Goal: Check status: Check status

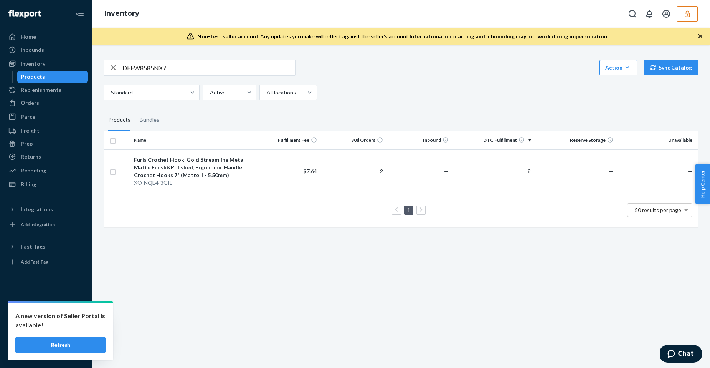
click at [684, 15] on icon "button" at bounding box center [688, 14] width 8 height 8
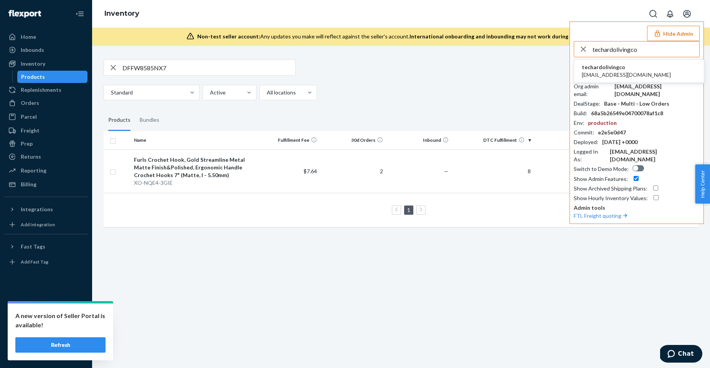
type input "techardolivingco"
click at [615, 69] on span "techardolivingco" at bounding box center [626, 67] width 89 height 8
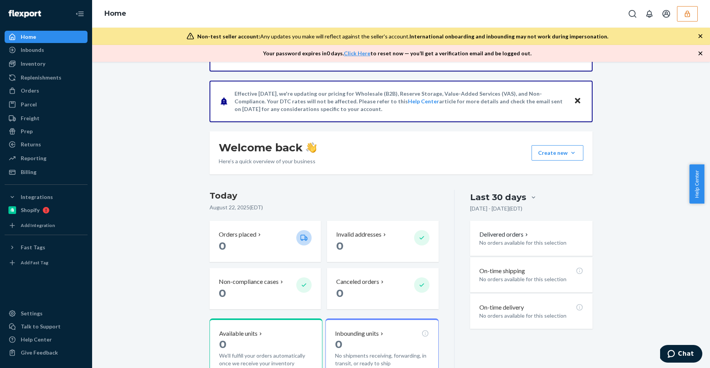
scroll to position [131, 0]
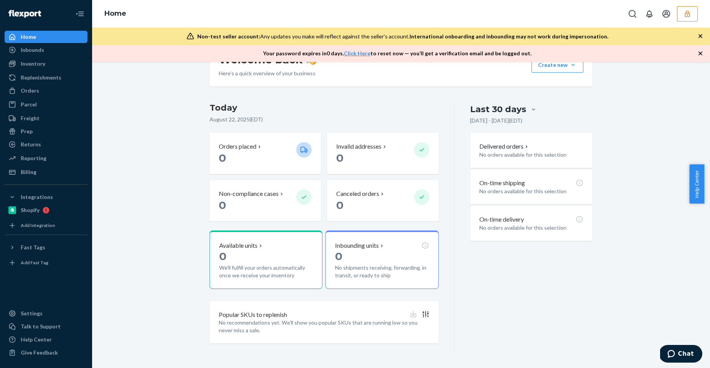
click at [24, 179] on div "Home Inbounds Shipping Plans Problems Inventory Products Replenishments Orders …" at bounding box center [46, 184] width 92 height 368
click at [28, 173] on div "Billing" at bounding box center [29, 172] width 16 height 8
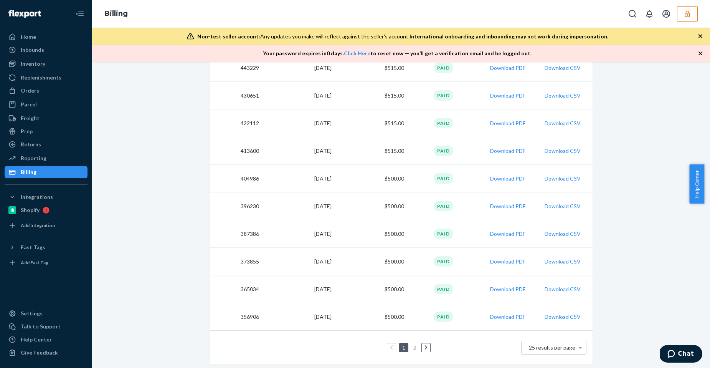
scroll to position [544, 0]
click at [414, 346] on link "2" at bounding box center [415, 346] width 6 height 7
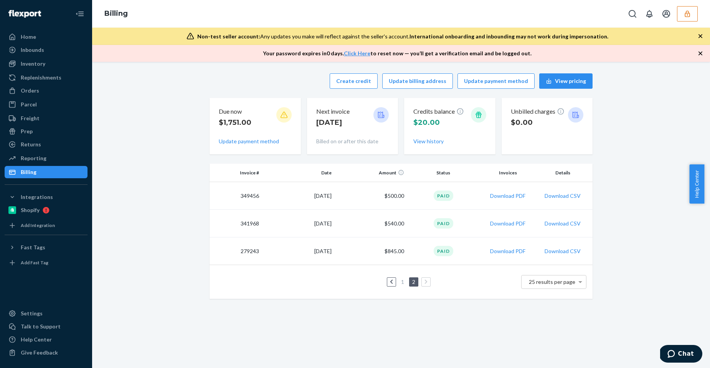
click at [400, 281] on link "1" at bounding box center [403, 281] width 6 height 7
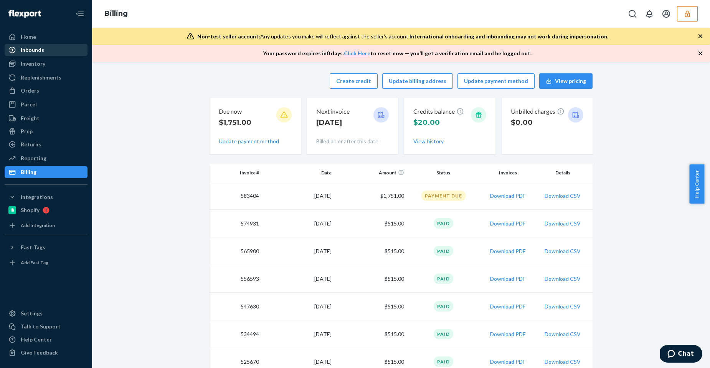
click at [27, 45] on div "Inbounds" at bounding box center [45, 50] width 81 height 11
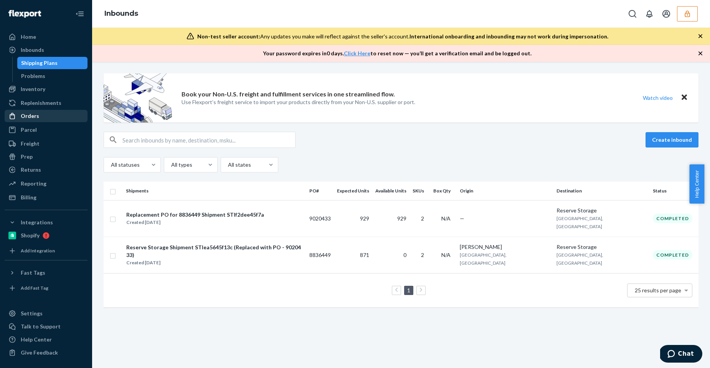
click at [40, 117] on div "Orders" at bounding box center [45, 116] width 81 height 11
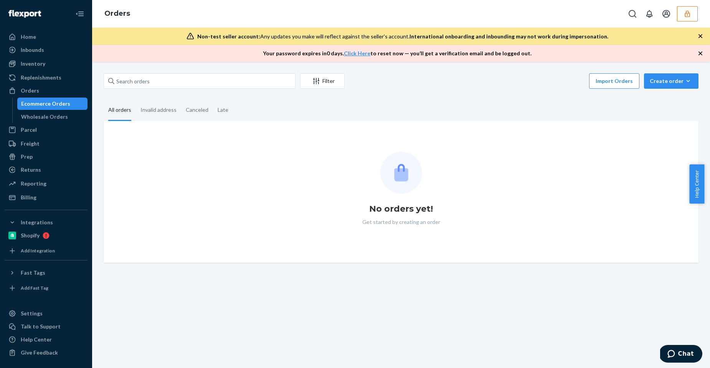
click at [41, 123] on ul "Home Inbounds Shipping Plans Problems Inventory Products Replenishments Orders …" at bounding box center [46, 117] width 83 height 173
click at [41, 121] on div "Wholesale Orders" at bounding box center [52, 116] width 69 height 11
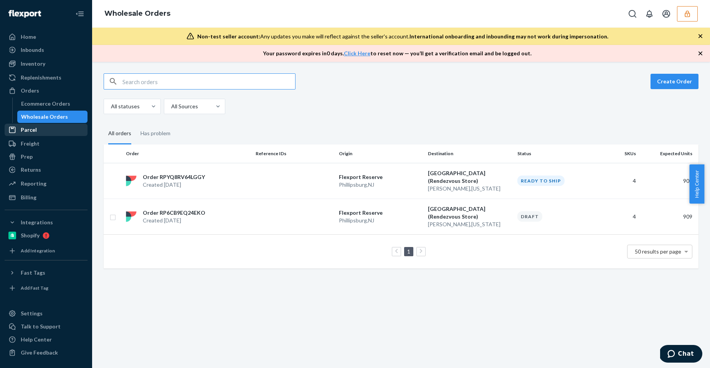
click at [38, 127] on div "Parcel" at bounding box center [45, 129] width 81 height 11
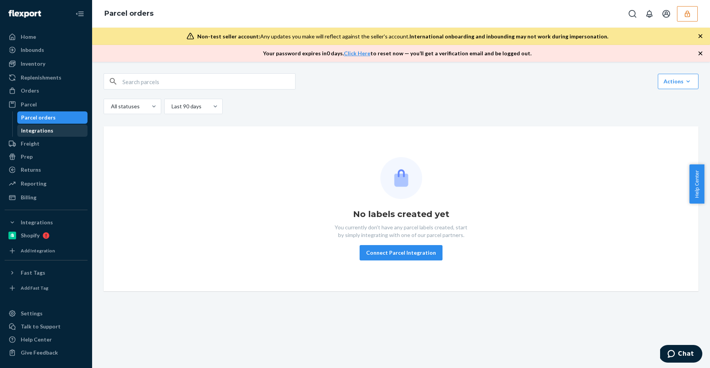
click at [41, 129] on div "Integrations" at bounding box center [37, 131] width 32 height 8
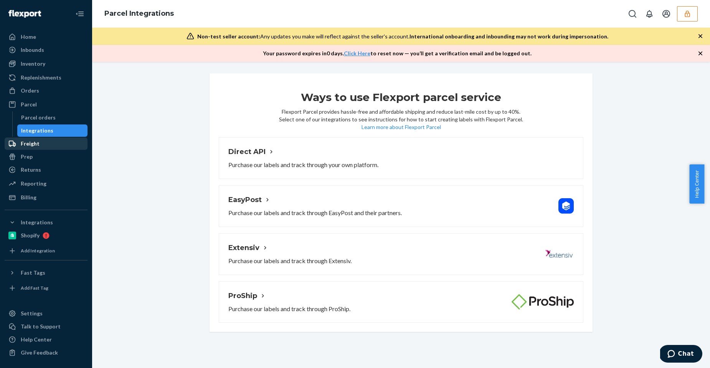
click at [39, 147] on div "Freight" at bounding box center [45, 143] width 81 height 11
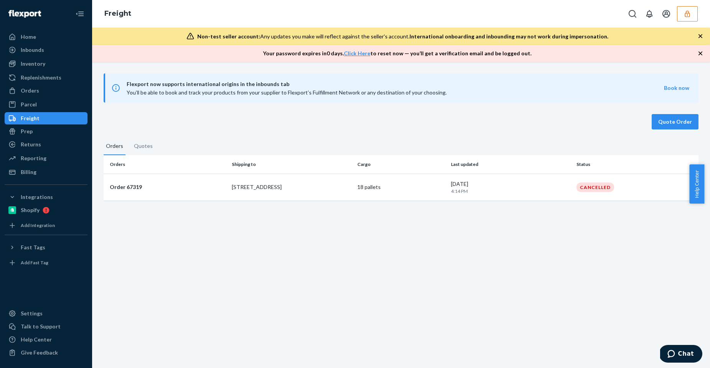
click at [38, 151] on ul "Home Inbounds Shipping Plans Problems Inventory Products Replenishments Orders …" at bounding box center [46, 104] width 83 height 147
click at [38, 149] on div "Returns" at bounding box center [45, 144] width 81 height 11
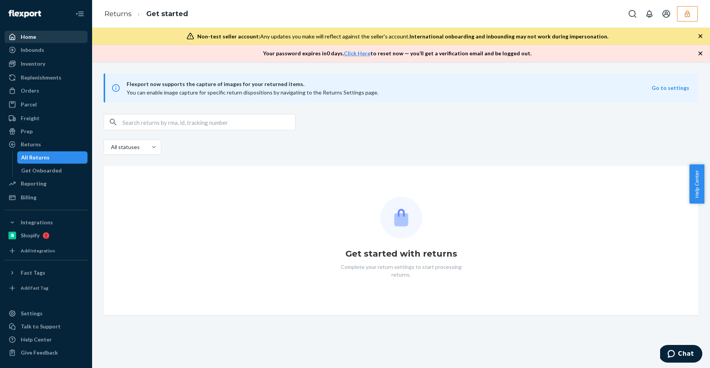
click at [28, 33] on div "Home" at bounding box center [28, 37] width 15 height 8
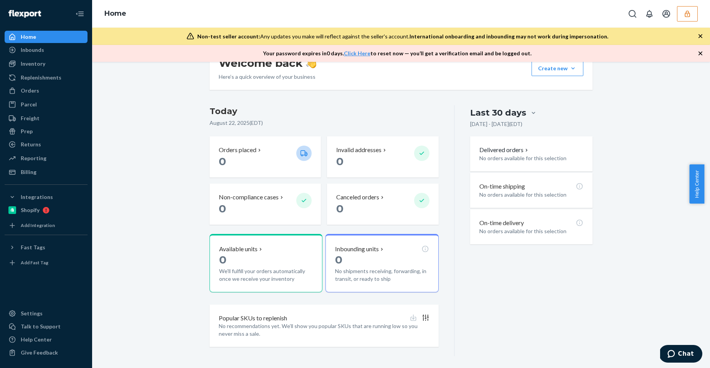
scroll to position [131, 0]
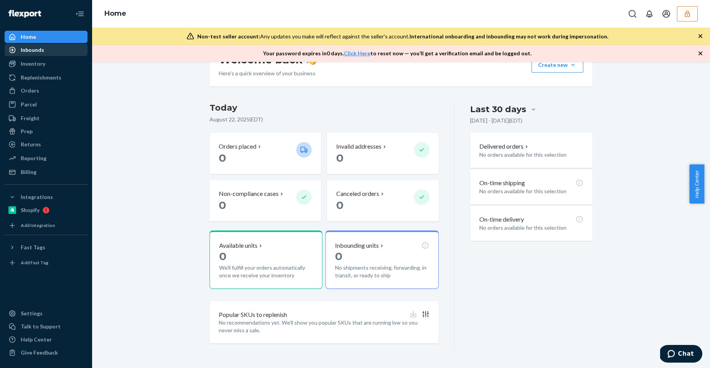
click at [40, 45] on div "Inbounds" at bounding box center [45, 50] width 81 height 11
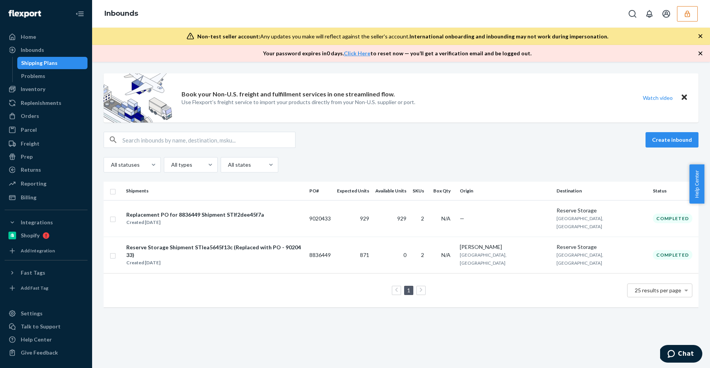
click at [689, 15] on icon "button" at bounding box center [687, 13] width 5 height 7
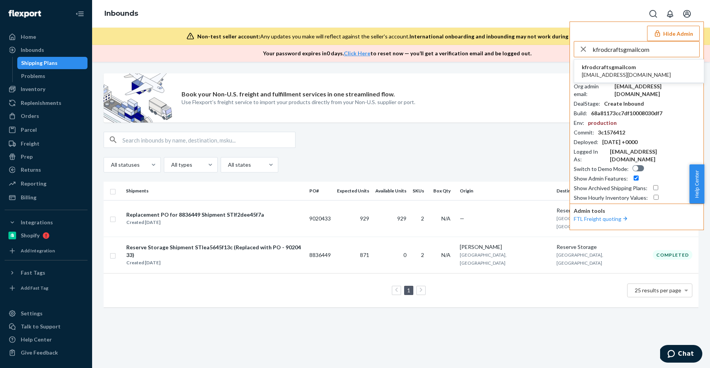
type input "kfrodcraftsgmailcom"
click at [594, 69] on span "kfrodcraftsgmailcom" at bounding box center [626, 67] width 89 height 8
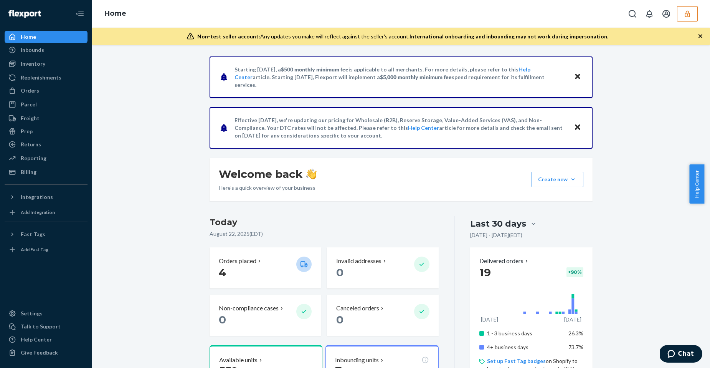
click at [691, 18] on button "button" at bounding box center [687, 13] width 21 height 15
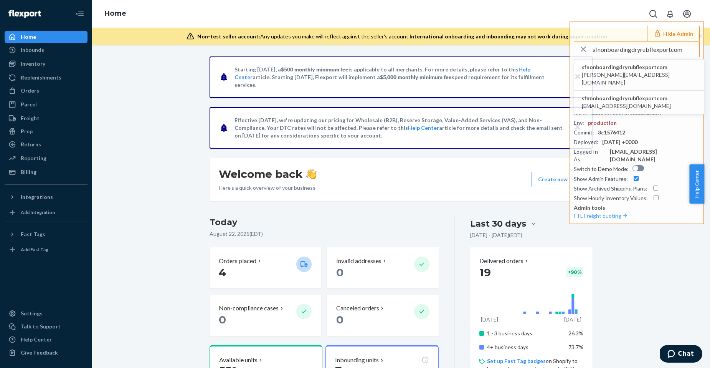
type input "sfnonboardingdryrubflexportcom"
click at [605, 72] on span "dan@getdryrub.com" at bounding box center [639, 78] width 114 height 15
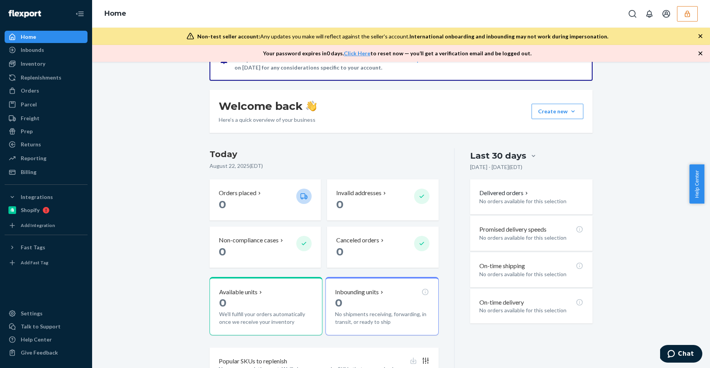
scroll to position [131, 0]
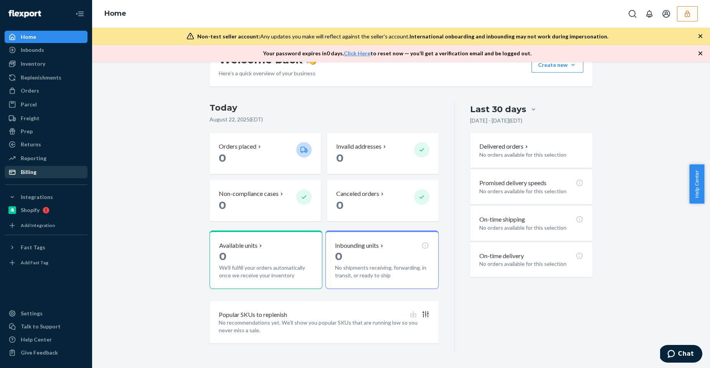
click at [68, 167] on div "Billing" at bounding box center [45, 172] width 81 height 11
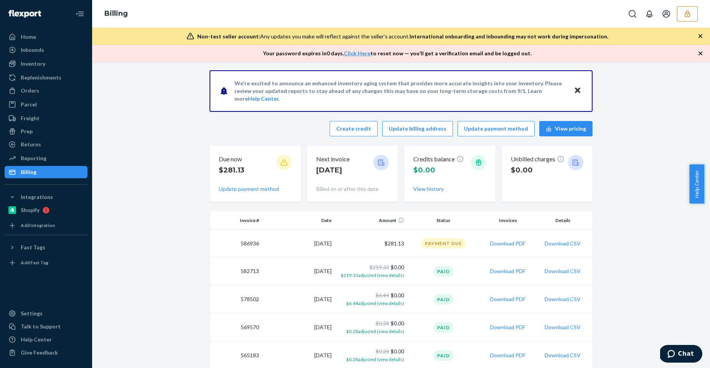
scroll to position [5, 0]
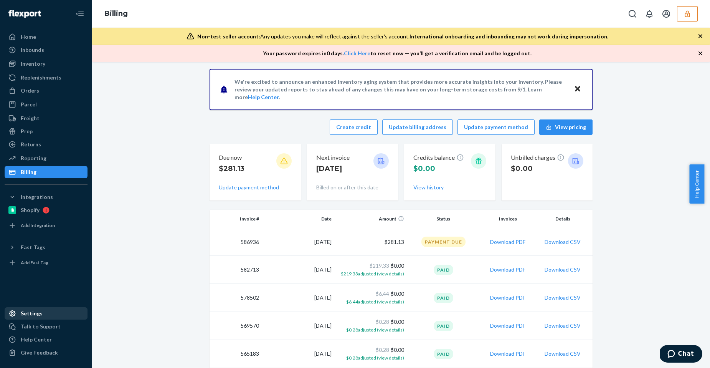
click at [46, 314] on div "Settings" at bounding box center [45, 313] width 81 height 11
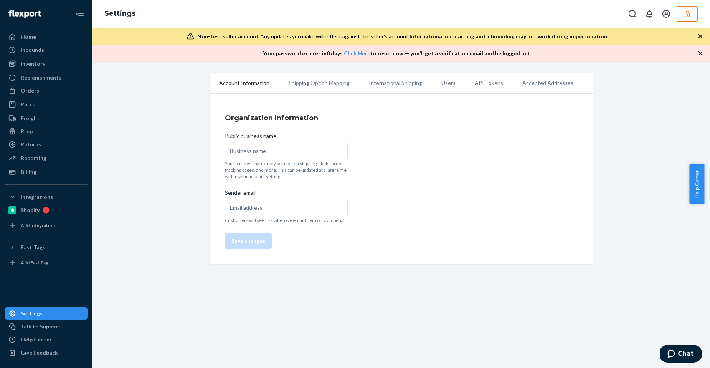
click at [440, 83] on li "Users" at bounding box center [448, 82] width 33 height 19
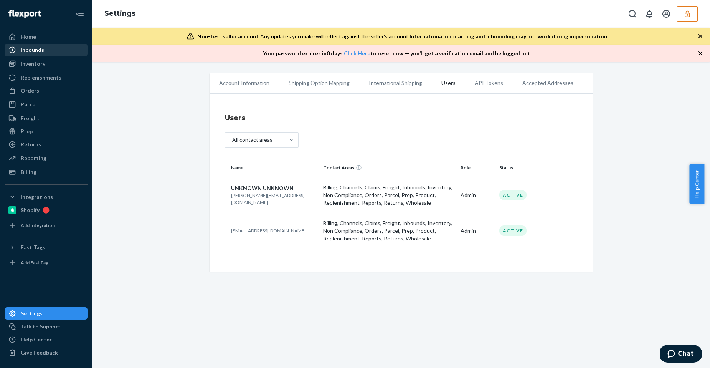
click at [35, 51] on div "Inbounds" at bounding box center [32, 50] width 23 height 8
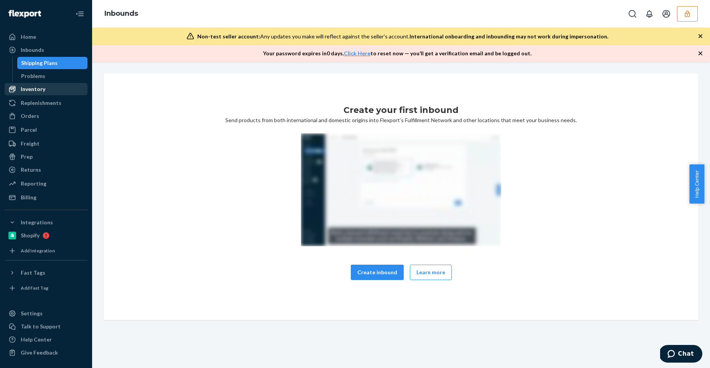
click at [51, 95] on link "Inventory" at bounding box center [46, 89] width 83 height 12
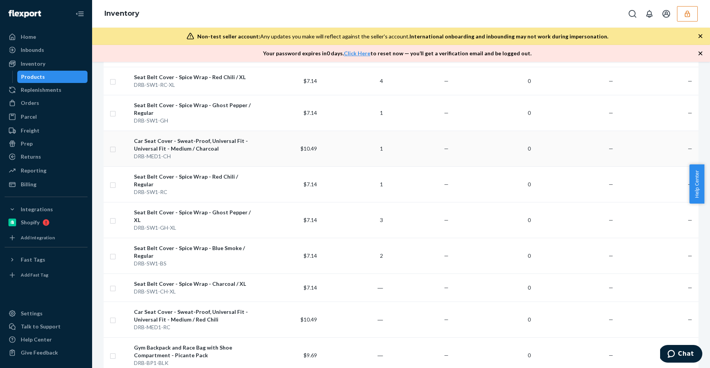
scroll to position [253, 0]
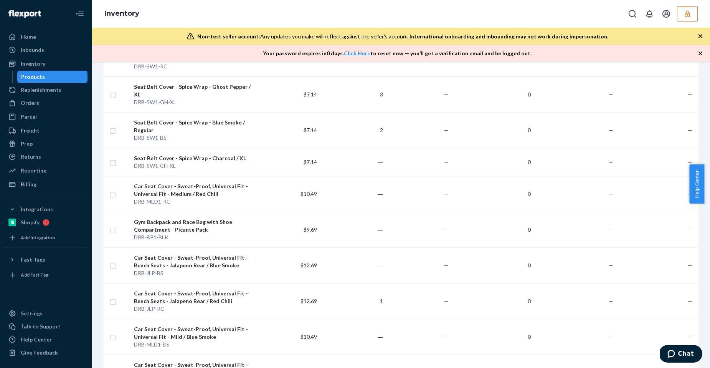
click at [696, 13] on button "button" at bounding box center [687, 13] width 21 height 15
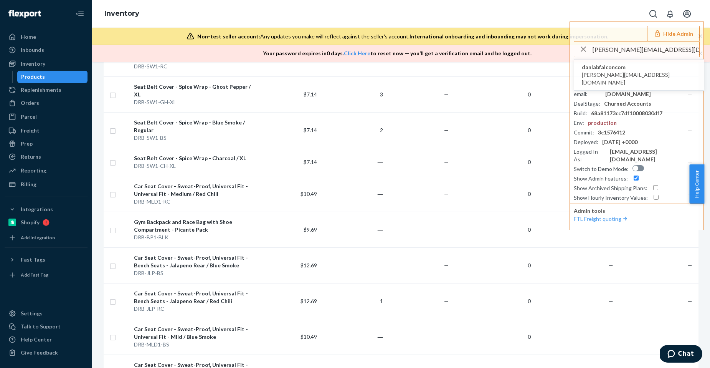
type input "kevin@labfalcon.com"
click at [603, 67] on span "danlabfalconcom" at bounding box center [639, 67] width 114 height 8
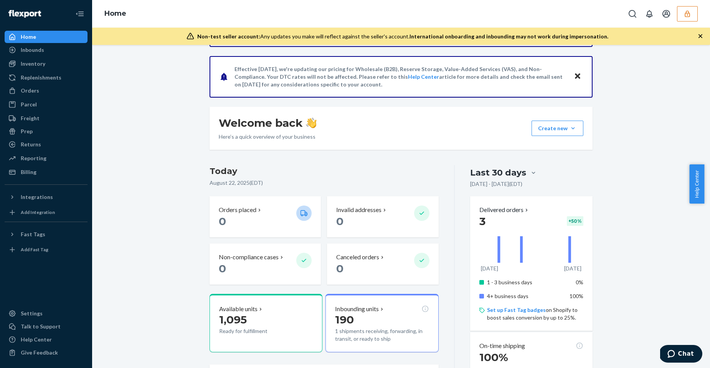
scroll to position [56, 0]
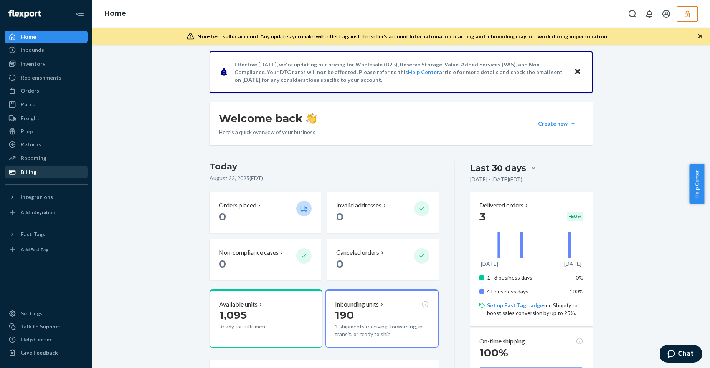
click at [31, 169] on div "Billing" at bounding box center [29, 172] width 16 height 8
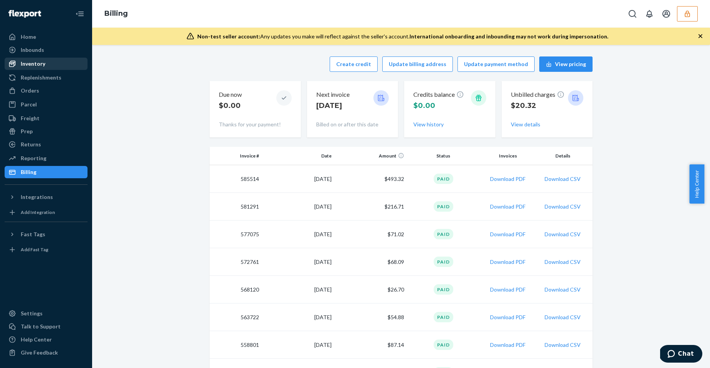
click at [40, 61] on div "Inventory" at bounding box center [33, 64] width 25 height 8
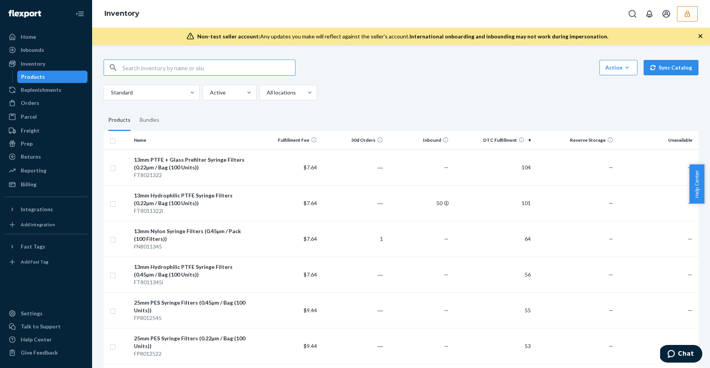
paste input "DRKZETTBCMB"
type input "DRKZETTBCMB"
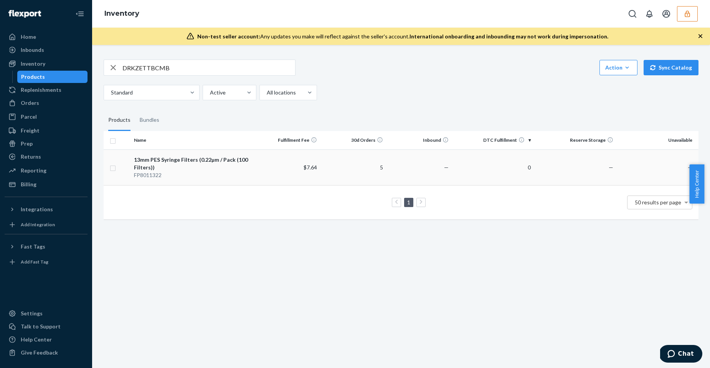
click at [163, 156] on div "13mm PES Syringe Filters (0.22µm / Pack (100 Filters))" at bounding box center [192, 163] width 117 height 15
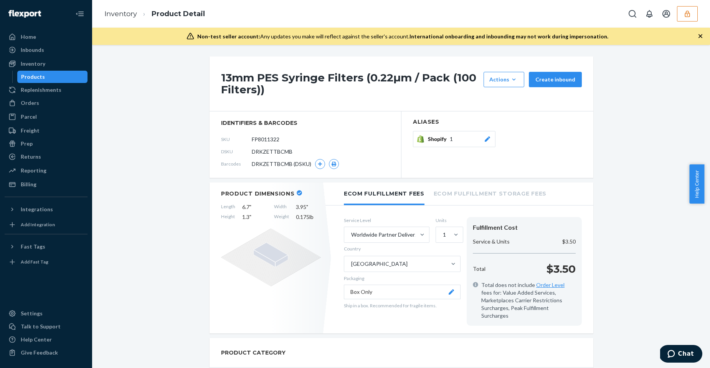
click at [33, 73] on div "Products" at bounding box center [33, 77] width 24 height 8
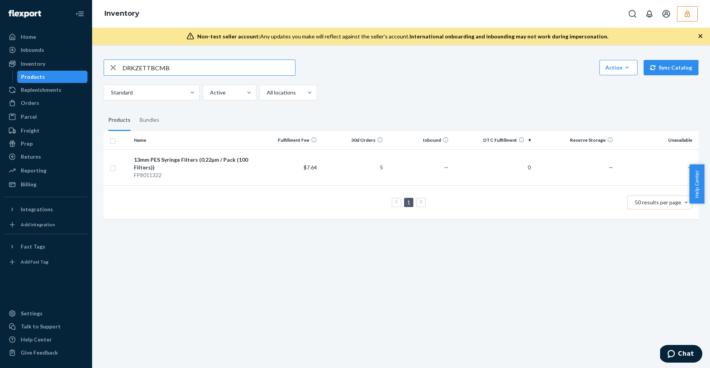
click at [147, 68] on input "DRKZETTBCMB" at bounding box center [208, 67] width 173 height 15
click at [48, 103] on div "Orders" at bounding box center [45, 103] width 81 height 11
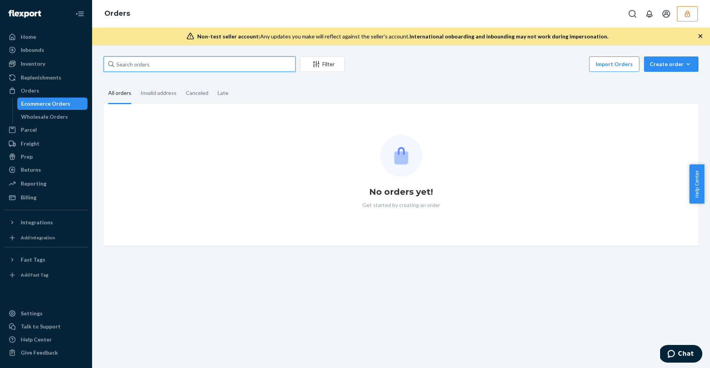
click at [161, 66] on input "text" at bounding box center [200, 63] width 192 height 15
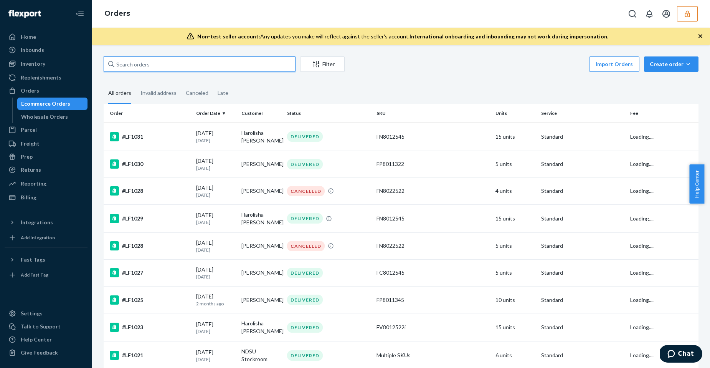
paste input "133285767"
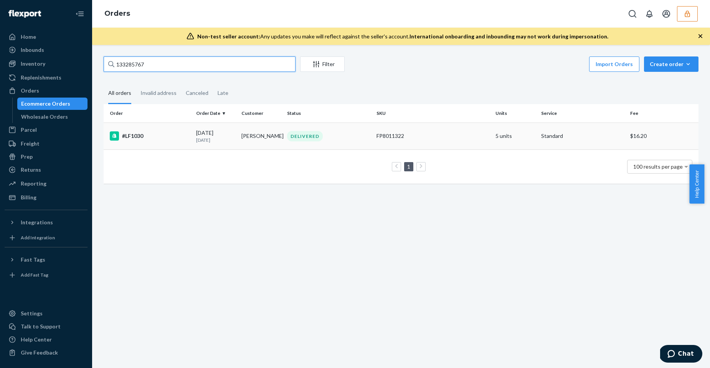
type input "133285767"
click at [188, 139] on div "#LF1030" at bounding box center [150, 135] width 80 height 9
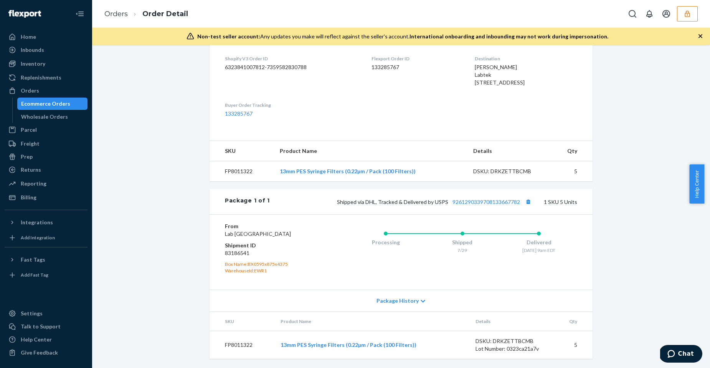
scroll to position [223, 0]
click at [30, 51] on div "Inbounds" at bounding box center [32, 50] width 23 height 8
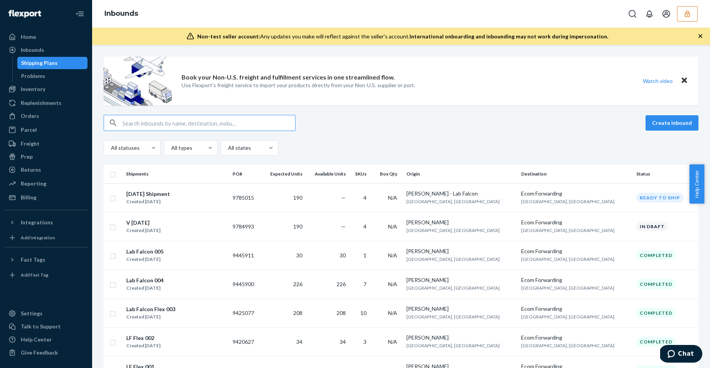
paste input "DRKZETTBCMB"
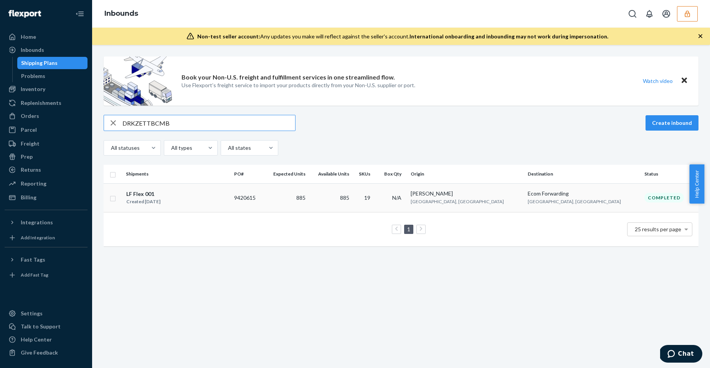
type input "DRKZETTBCMB"
click at [308, 197] on td "885" at bounding box center [285, 197] width 45 height 29
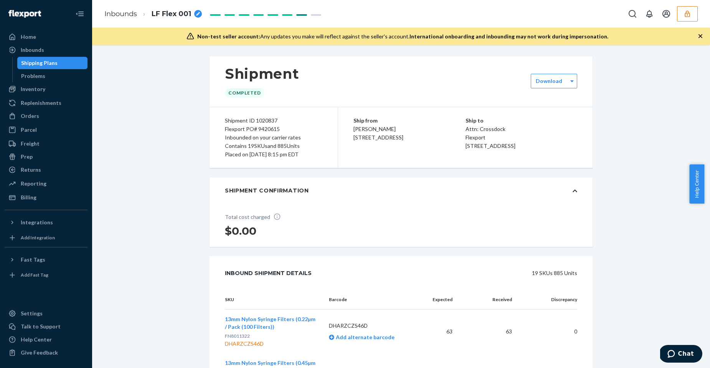
scroll to position [141, 0]
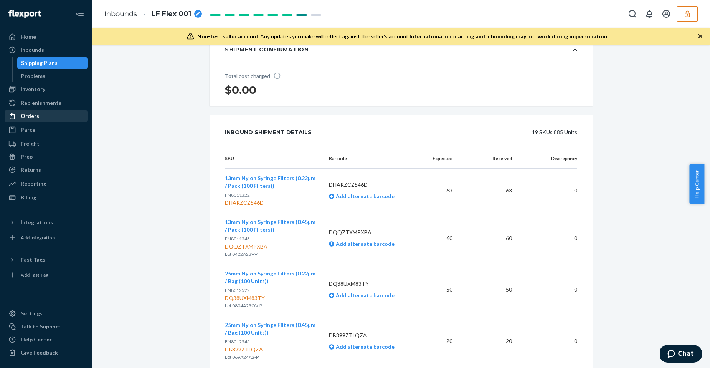
click at [29, 118] on div "Orders" at bounding box center [30, 116] width 18 height 8
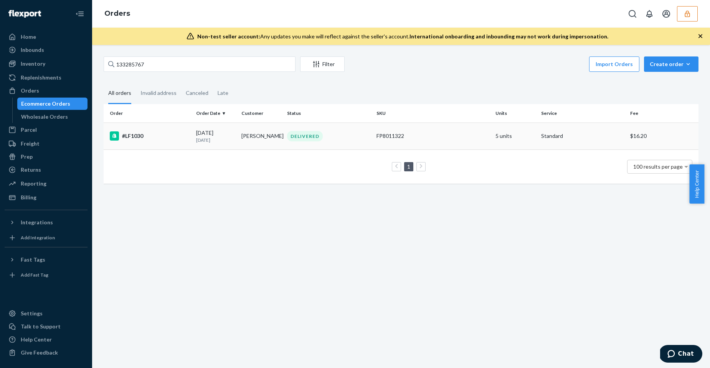
click at [233, 138] on p "[DATE]" at bounding box center [216, 140] width 40 height 7
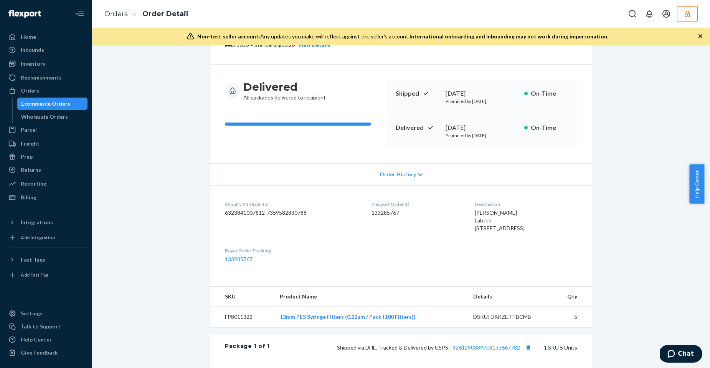
scroll to position [223, 0]
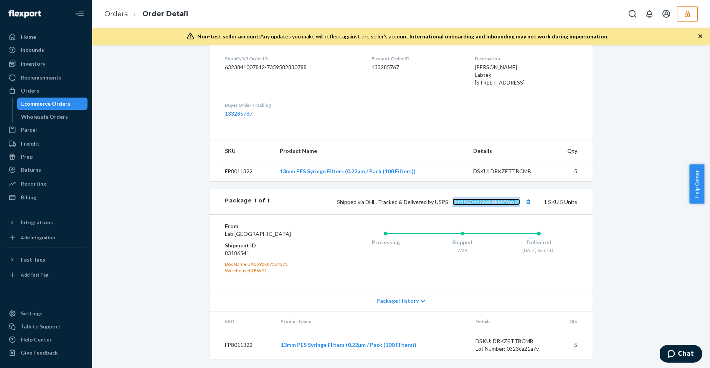
click at [511, 198] on link "9261290339708133667782" at bounding box center [487, 201] width 68 height 7
click at [482, 198] on link "9261290339708133667782" at bounding box center [487, 201] width 68 height 7
click at [49, 104] on div "Ecommerce Orders" at bounding box center [45, 104] width 49 height 8
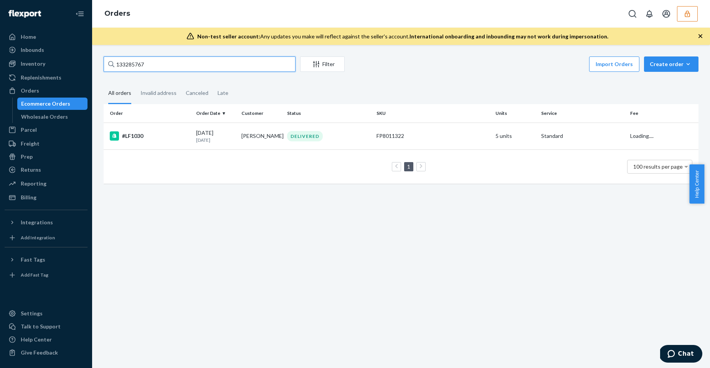
click at [144, 68] on input "133285767" at bounding box center [200, 63] width 192 height 15
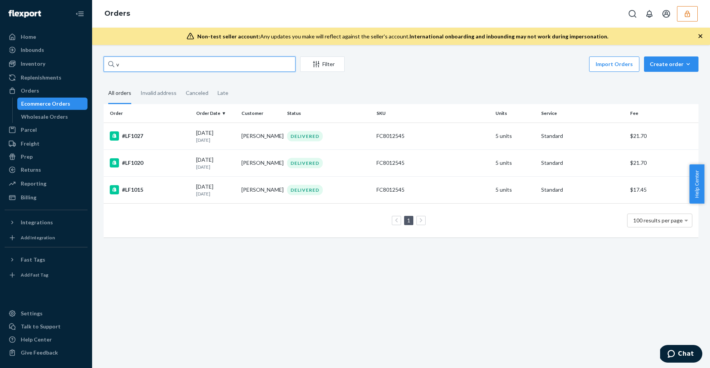
click at [163, 71] on input "v" at bounding box center [200, 63] width 192 height 15
click at [161, 67] on input "v" at bounding box center [200, 63] width 192 height 15
paste input "115061537"
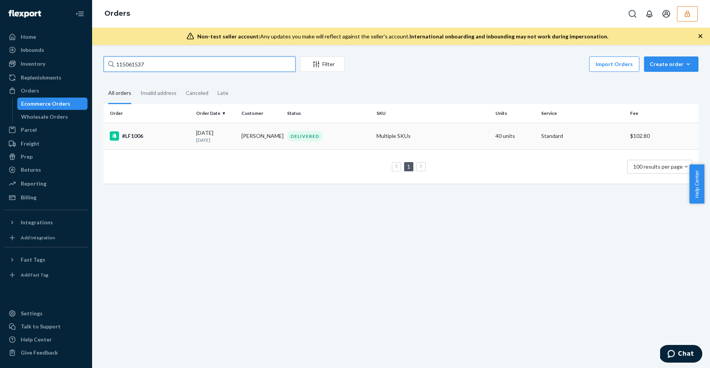
type input "115061537"
click at [200, 137] on p "[DATE]" at bounding box center [216, 140] width 40 height 7
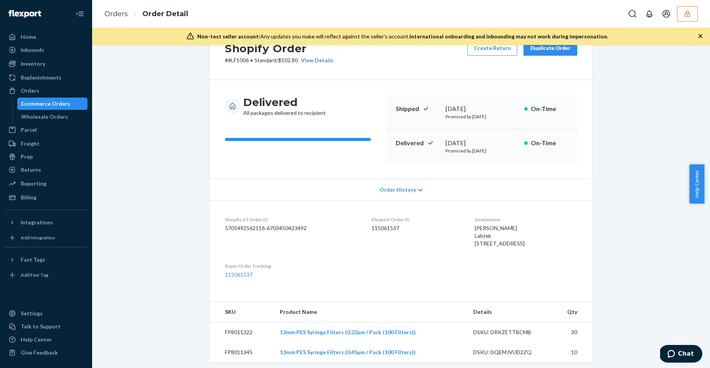
scroll to position [38, 0]
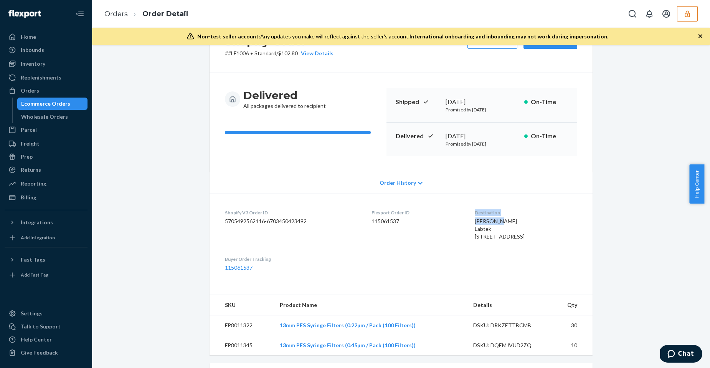
drag, startPoint x: 480, startPoint y: 220, endPoint x: 411, endPoint y: 223, distance: 69.2
click at [411, 223] on dl "Shopify V3 Order ID 5705492562116-6703450423492 Flexport Order ID 115061537 Des…" at bounding box center [401, 239] width 383 height 93
click at [475, 222] on span "Bob Walli Labtek 3890 East Paris Ave SE Ste 28 Grand Rapids, MI 49512-3915 US" at bounding box center [500, 229] width 50 height 22
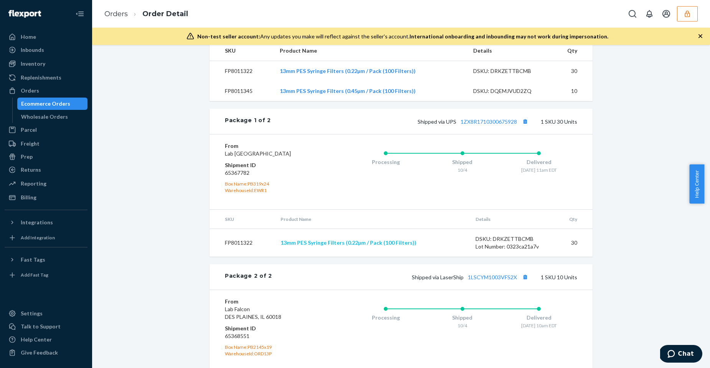
scroll to position [292, 0]
click at [522, 127] on button "Copy tracking number" at bounding box center [525, 122] width 10 height 10
click at [488, 126] on link "1ZX8R1710300675928" at bounding box center [489, 122] width 56 height 7
click at [524, 127] on button "Copy tracking number" at bounding box center [525, 122] width 10 height 10
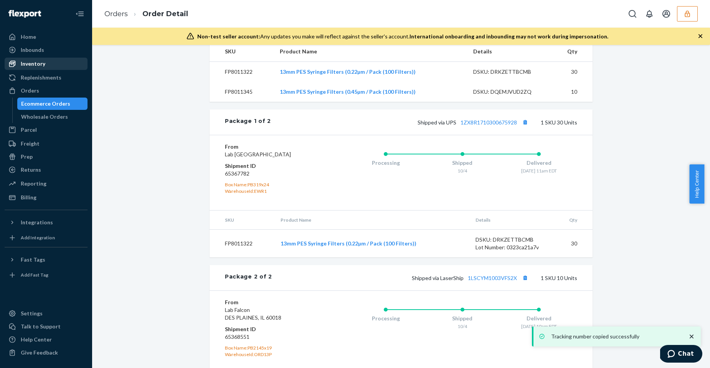
click at [30, 62] on div "Inventory" at bounding box center [33, 64] width 25 height 8
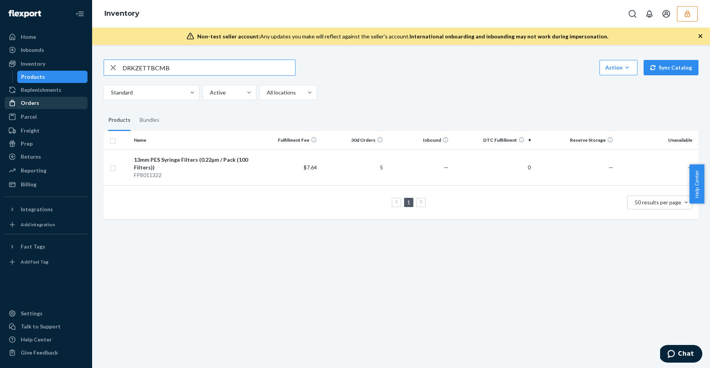
click at [41, 107] on div "Orders" at bounding box center [45, 103] width 81 height 11
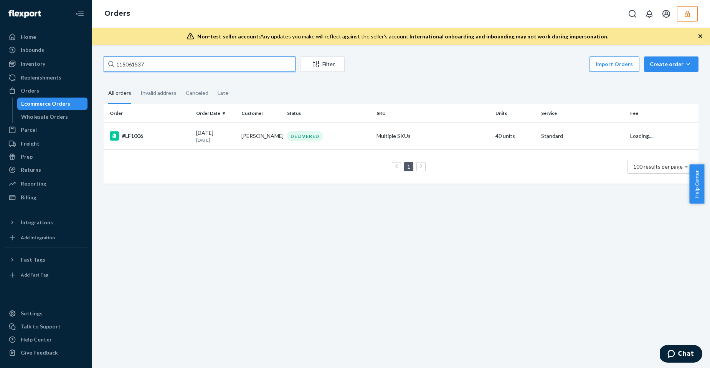
click at [155, 61] on input "115061537" at bounding box center [200, 63] width 192 height 15
paste input "DRKZETTBCMB"
type input "DRKZETTBCMB"
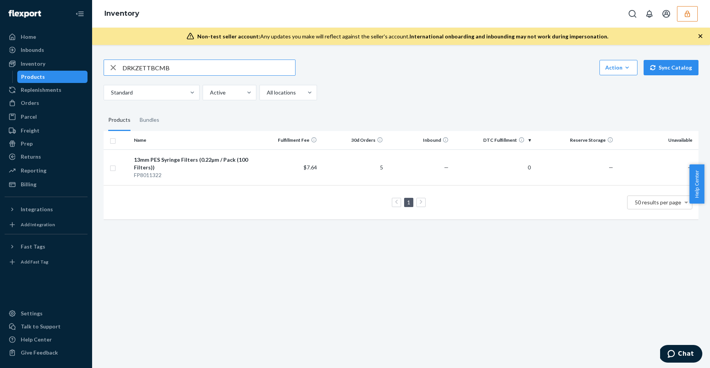
click at [195, 174] on div "FP8011322" at bounding box center [192, 175] width 117 height 8
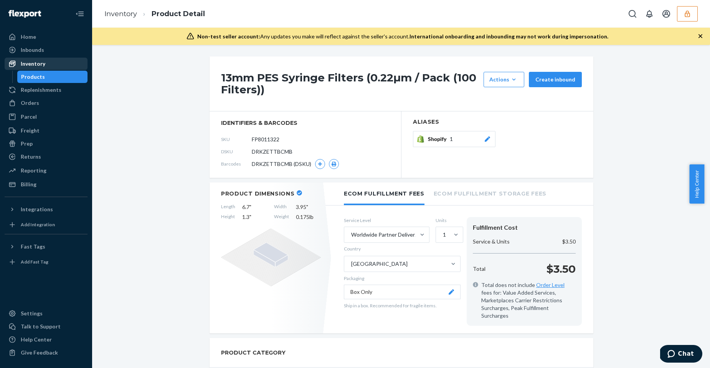
click at [30, 63] on div "Inventory" at bounding box center [33, 64] width 25 height 8
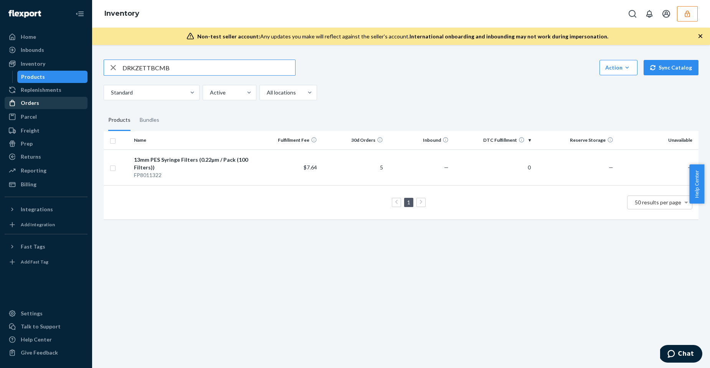
click at [46, 106] on div "Orders" at bounding box center [45, 103] width 81 height 11
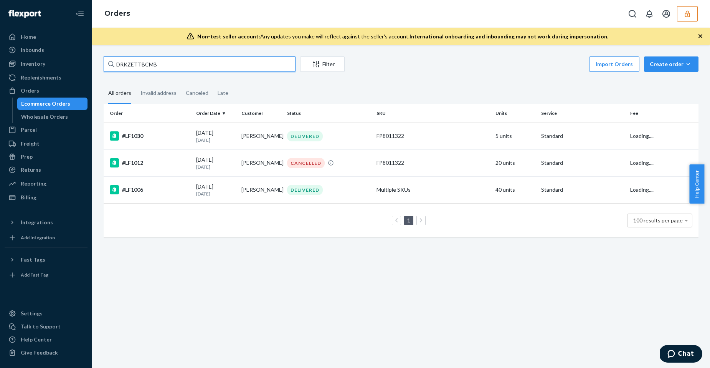
click at [150, 64] on input "DRKZETTBCMB" at bounding box center [200, 63] width 192 height 15
paste input "AUJLDGY824"
type input "DAUJLDGY824"
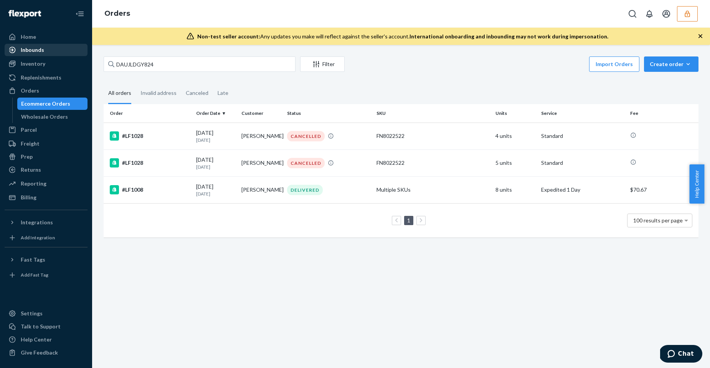
click at [26, 49] on div "Inbounds" at bounding box center [32, 50] width 23 height 8
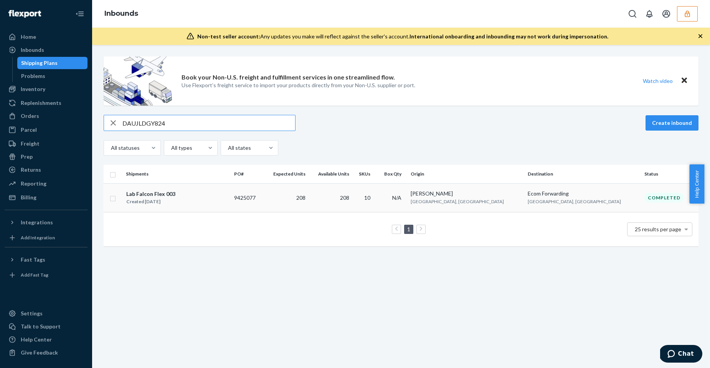
type input "DAUJLDGY824"
click at [228, 192] on div "Lab Falcon Flex 003 Created [DATE]" at bounding box center [177, 198] width 102 height 16
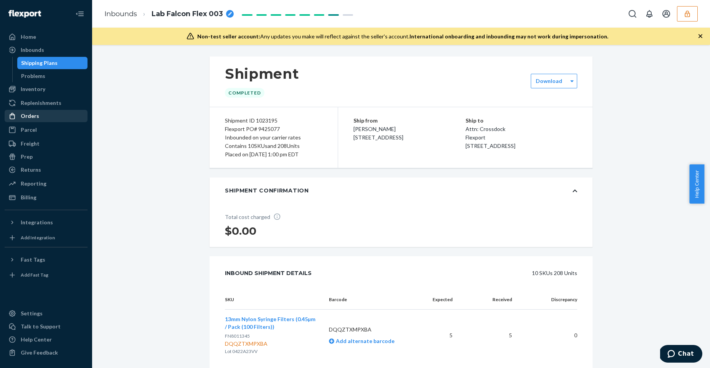
click at [35, 116] on div "Orders" at bounding box center [30, 116] width 18 height 8
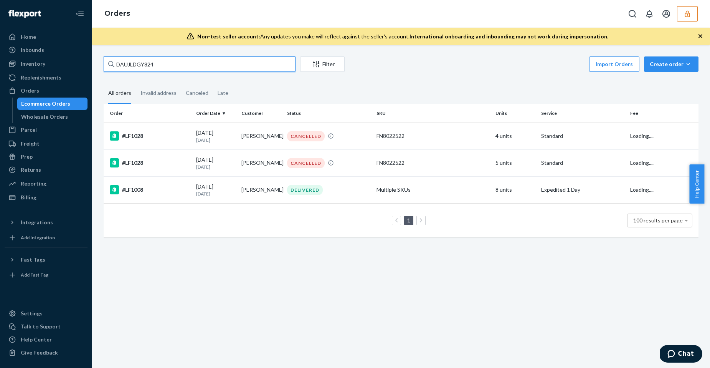
click at [195, 68] on input "DAUJLDGY824" at bounding box center [200, 63] width 192 height 15
paste input "115509329"
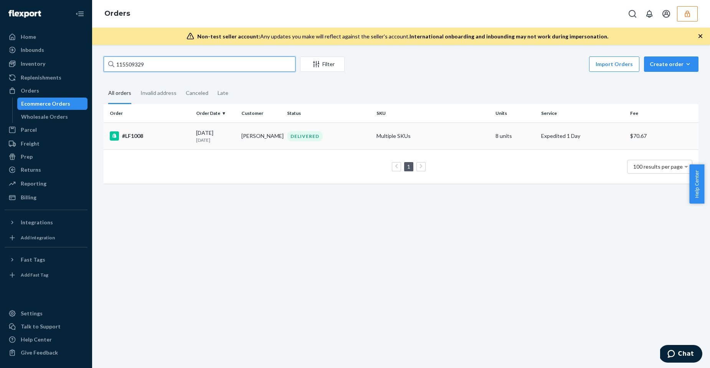
type input "115509329"
click at [196, 129] on div "10/14/2024 10 months ago" at bounding box center [216, 136] width 40 height 14
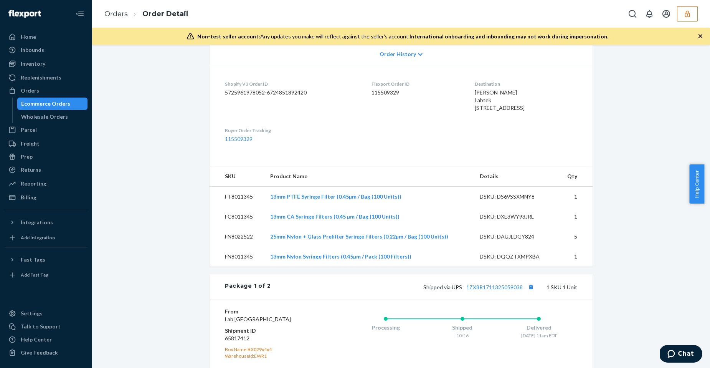
scroll to position [104, 0]
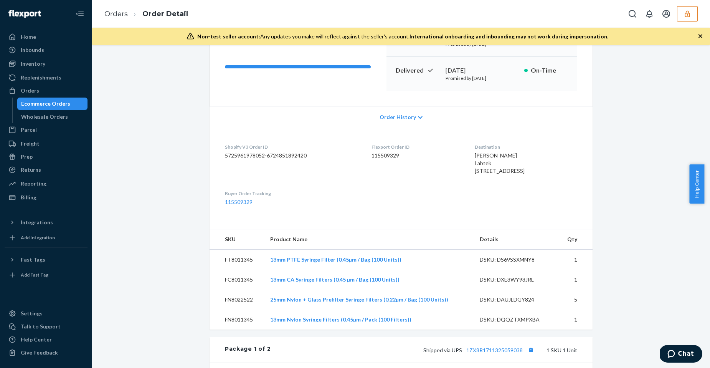
click at [475, 156] on span "Bob Walli Labtek 3890 East Paris Ave SE Ste 28 Grand Rapids, MI 49512-3915 US" at bounding box center [500, 163] width 50 height 22
copy span "[PERSON_NAME]"
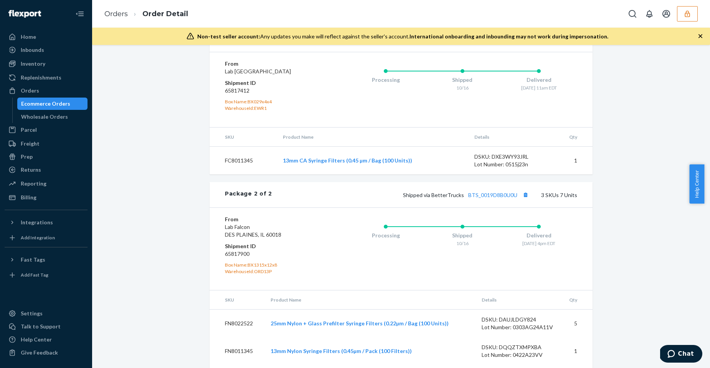
scroll to position [471, 0]
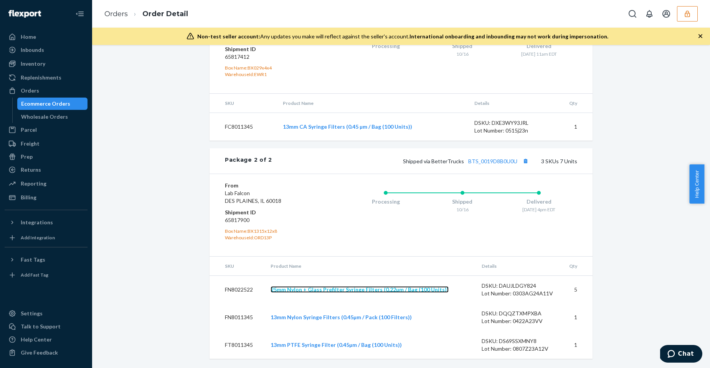
click at [370, 286] on link "25mm Nylon + Glass Prefilter Syringe Filters (0.22µm / Bag (100 Units))" at bounding box center [360, 289] width 178 height 7
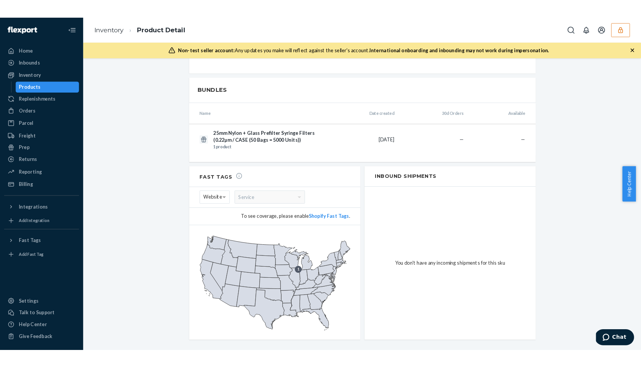
scroll to position [546, 0]
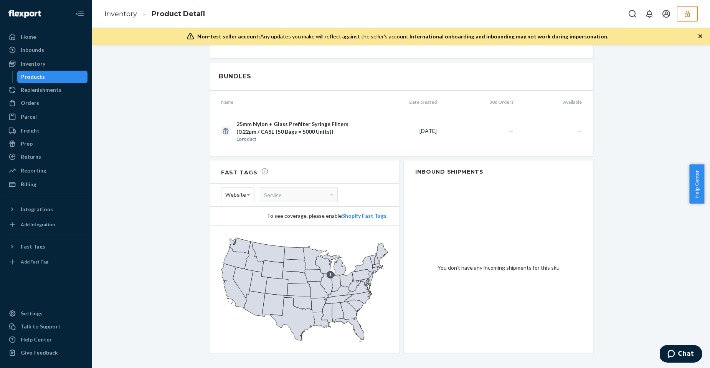
click at [688, 10] on icon "button" at bounding box center [688, 14] width 8 height 8
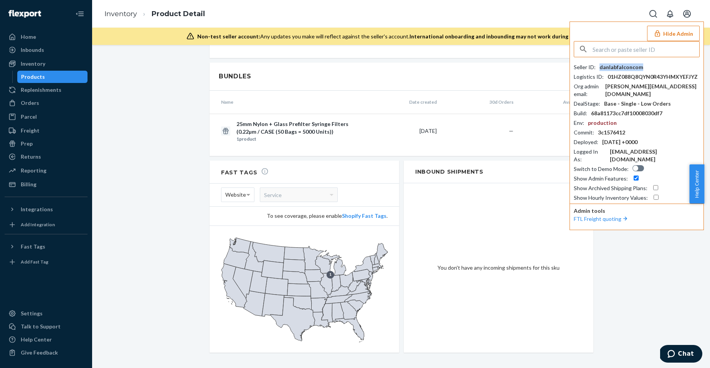
click at [616, 68] on div "danlabfalconcom" at bounding box center [622, 67] width 44 height 8
copy div "danlabfalconcom"
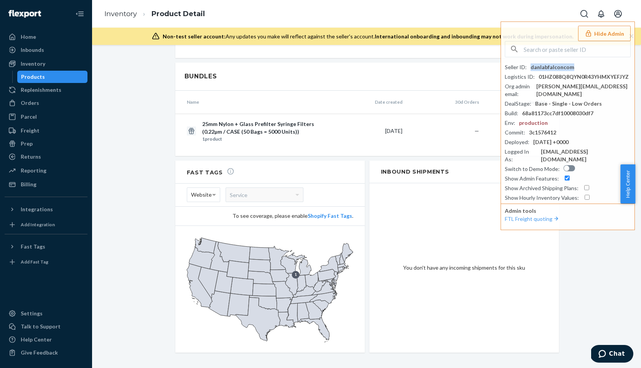
click at [33, 78] on div "Products" at bounding box center [33, 77] width 24 height 8
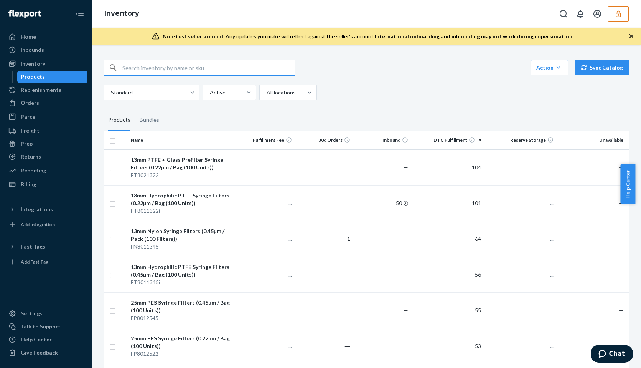
click at [190, 70] on input "text" at bounding box center [208, 67] width 173 height 15
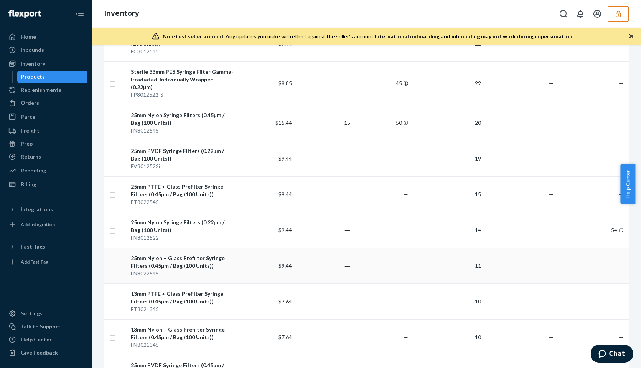
scroll to position [774, 0]
click at [30, 43] on ul "Home Inbounds Shipping Plans Problems Inventory Products Replenishments Orders …" at bounding box center [46, 111] width 83 height 160
click at [30, 45] on div "Inbounds" at bounding box center [45, 50] width 81 height 11
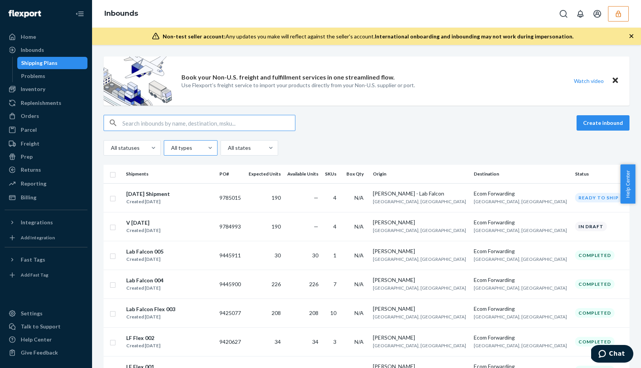
type input "DQ38UXM83TY"
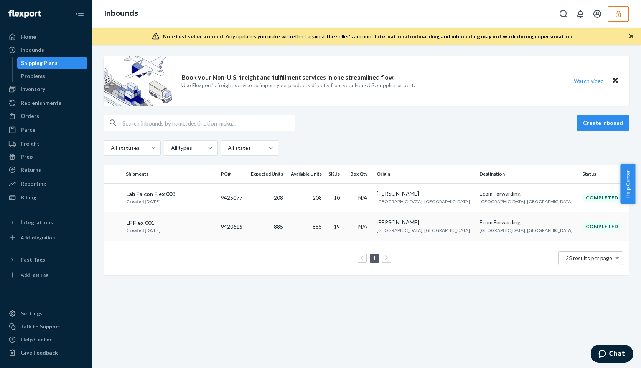
click at [202, 224] on div "LF Flex 001 Created [DATE]" at bounding box center [170, 226] width 89 height 16
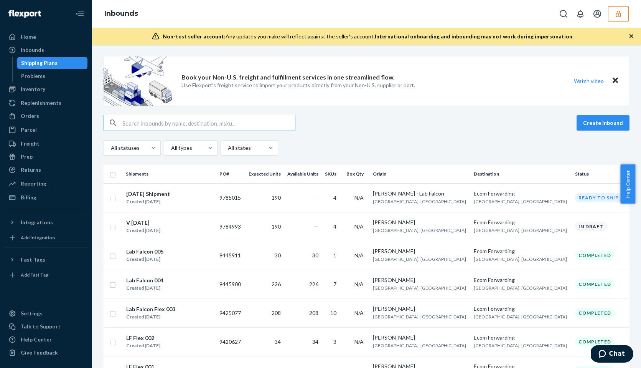
click at [191, 125] on input "text" at bounding box center [208, 122] width 173 height 15
paste input "DQ38UXM83TY"
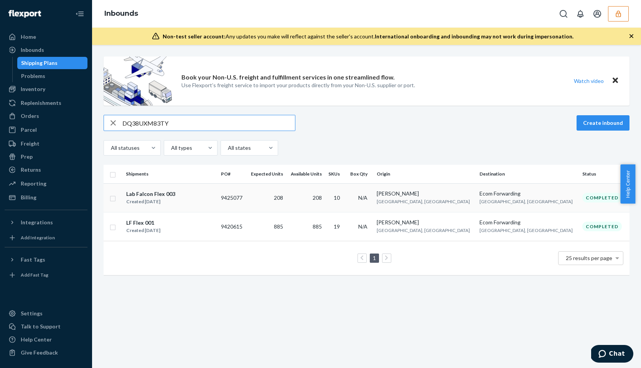
type input "DQ38UXM83TY"
click at [215, 198] on div "Lab Falcon Flex 003 Created [DATE]" at bounding box center [170, 198] width 89 height 16
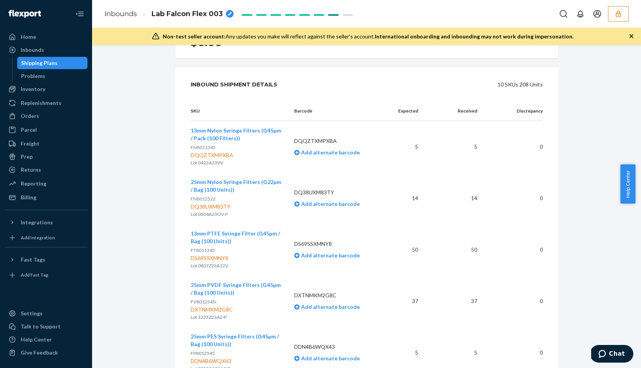
scroll to position [188, 0]
click at [35, 116] on div "Orders" at bounding box center [30, 116] width 18 height 8
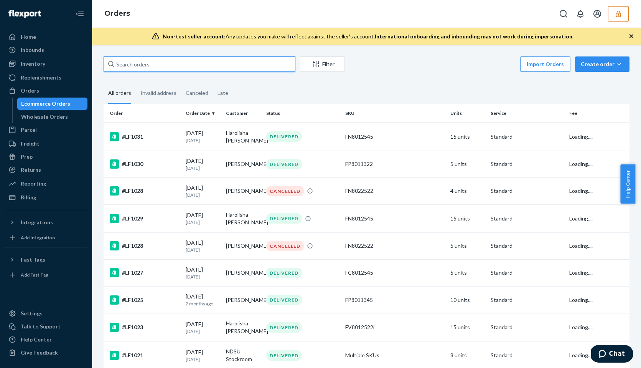
click at [167, 68] on input "text" at bounding box center [200, 63] width 192 height 15
paste input "DQ38UXM83TY"
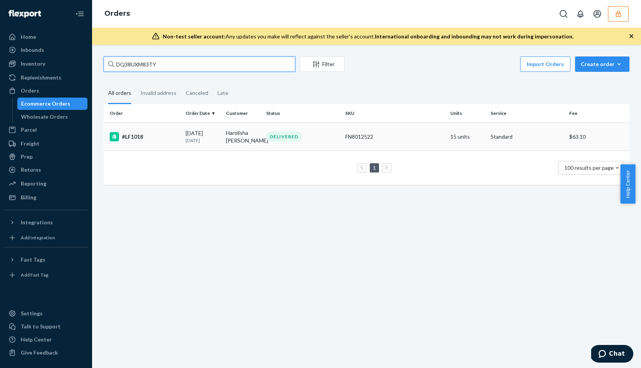
type input "DQ38UXM83TY"
click at [331, 137] on div "DELIVERED" at bounding box center [303, 136] width 76 height 10
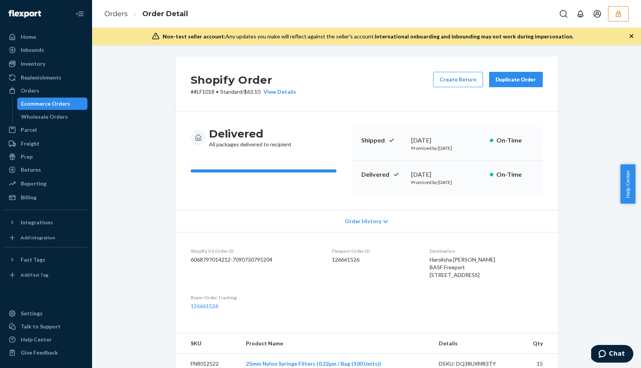
click at [346, 260] on dd "126661526" at bounding box center [375, 260] width 86 height 8
copy dd "126661526"
click at [31, 38] on div "Home" at bounding box center [28, 37] width 15 height 8
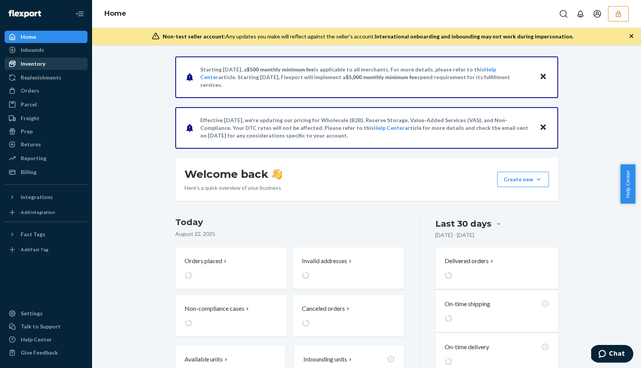
click at [35, 66] on div "Inventory" at bounding box center [33, 64] width 25 height 8
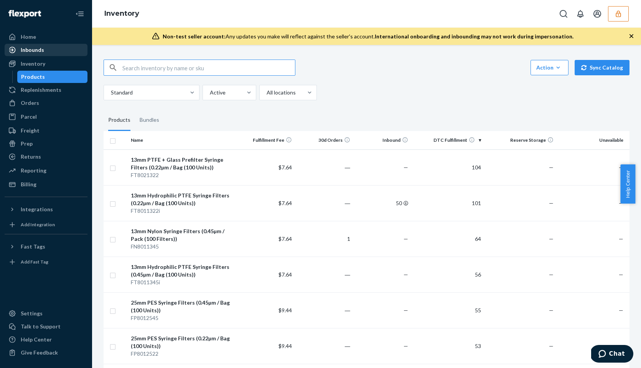
click at [36, 50] on div "Inbounds" at bounding box center [32, 50] width 23 height 8
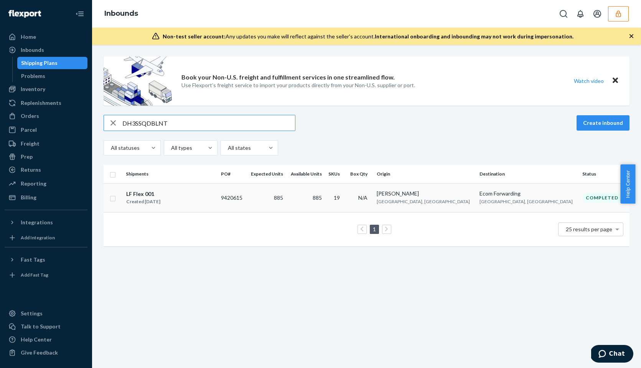
type input "DH3SSQDBLNT"
click at [246, 202] on td "9420615" at bounding box center [232, 197] width 28 height 29
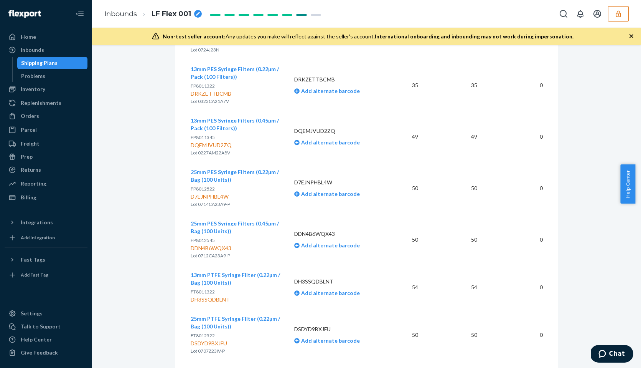
scroll to position [853, 0]
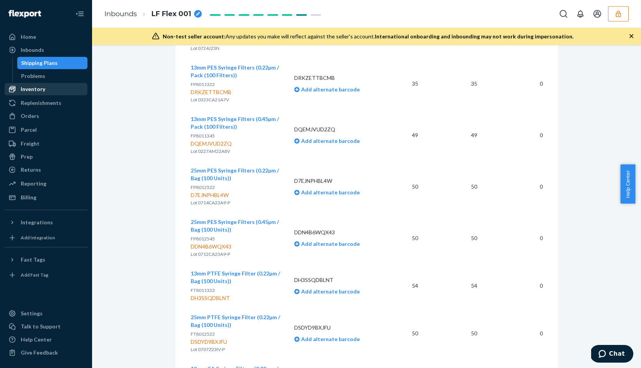
click at [46, 89] on div "Inventory" at bounding box center [45, 89] width 81 height 11
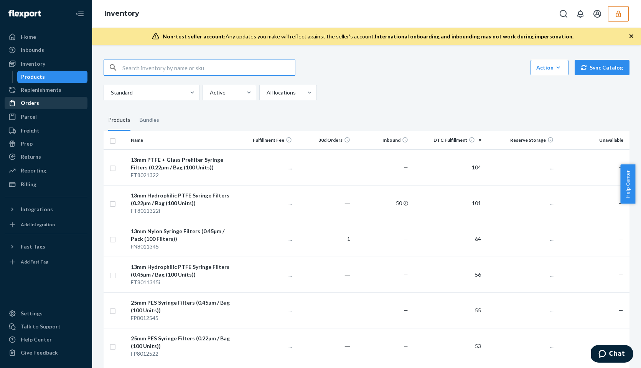
click at [40, 99] on div "Orders" at bounding box center [45, 103] width 81 height 11
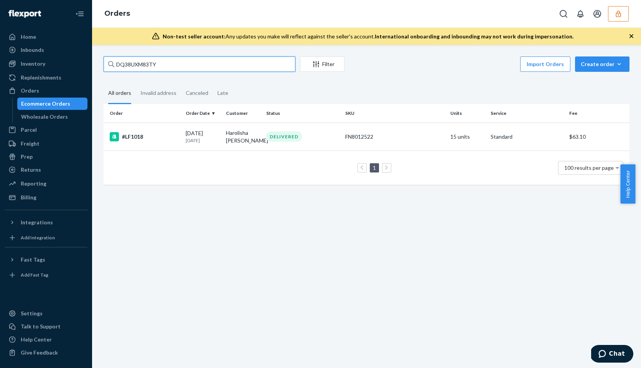
click at [155, 65] on input "DQ38UXM83TY" at bounding box center [200, 63] width 192 height 15
paste input "H3SSQDBLNT"
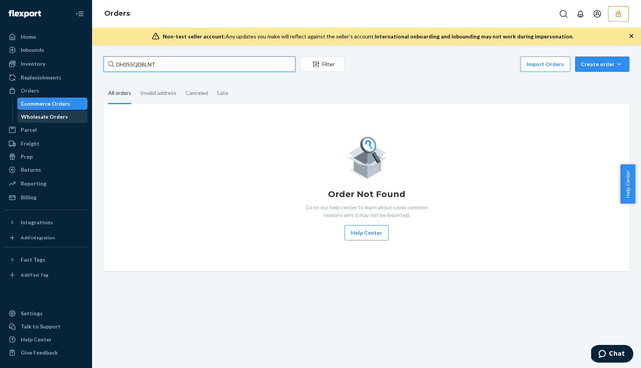
type input "DH3SSQDBLNT"
click at [33, 113] on div "Wholesale Orders" at bounding box center [44, 117] width 47 height 8
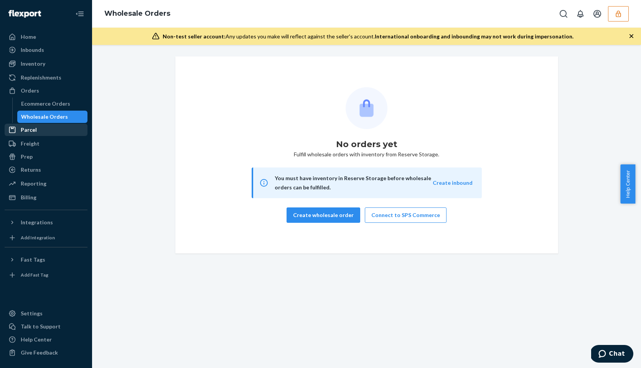
click at [48, 129] on div "Parcel" at bounding box center [45, 129] width 81 height 11
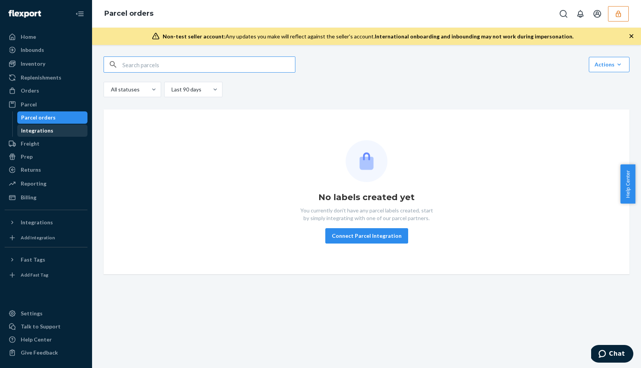
click at [46, 130] on div "Integrations" at bounding box center [37, 131] width 32 height 8
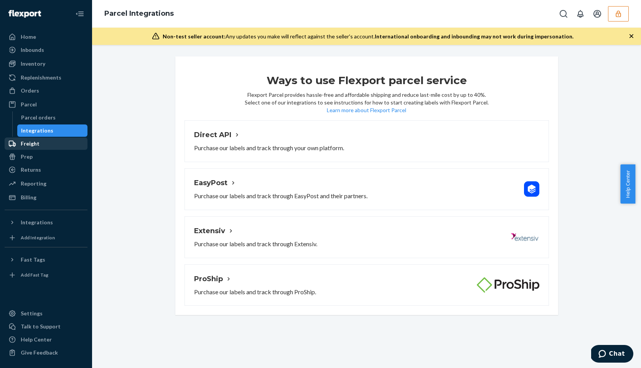
click at [38, 144] on div "Freight" at bounding box center [45, 143] width 81 height 11
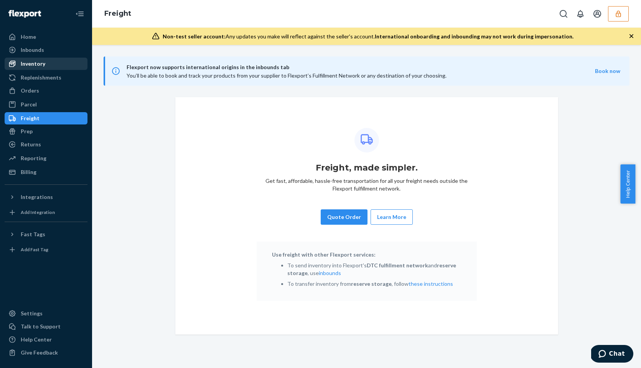
click at [33, 62] on div "Inventory" at bounding box center [33, 64] width 25 height 8
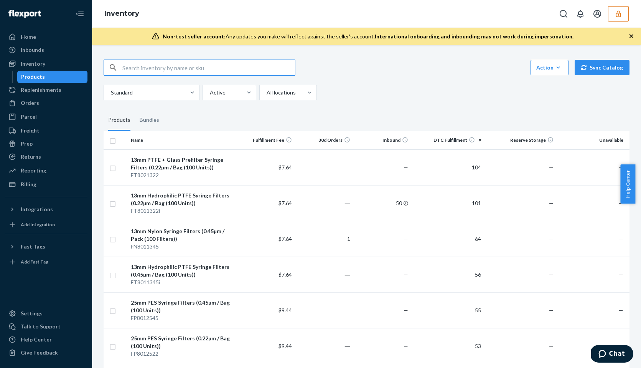
click at [150, 67] on input "text" at bounding box center [208, 67] width 173 height 15
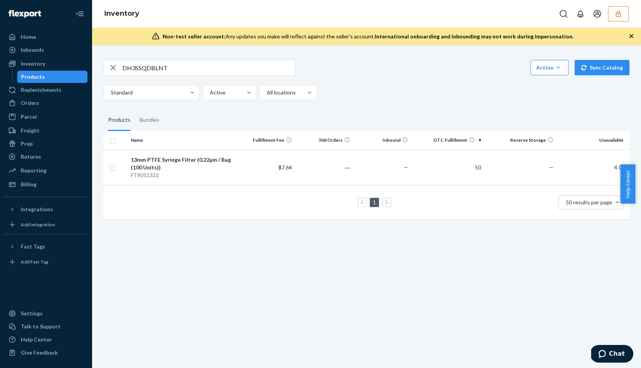
click at [143, 68] on input "DH3SSQDBLNT" at bounding box center [208, 67] width 173 height 15
paste input "Q38UXM83TY"
type input "DQ38UXM83TY"
